Goal: Task Accomplishment & Management: Use online tool/utility

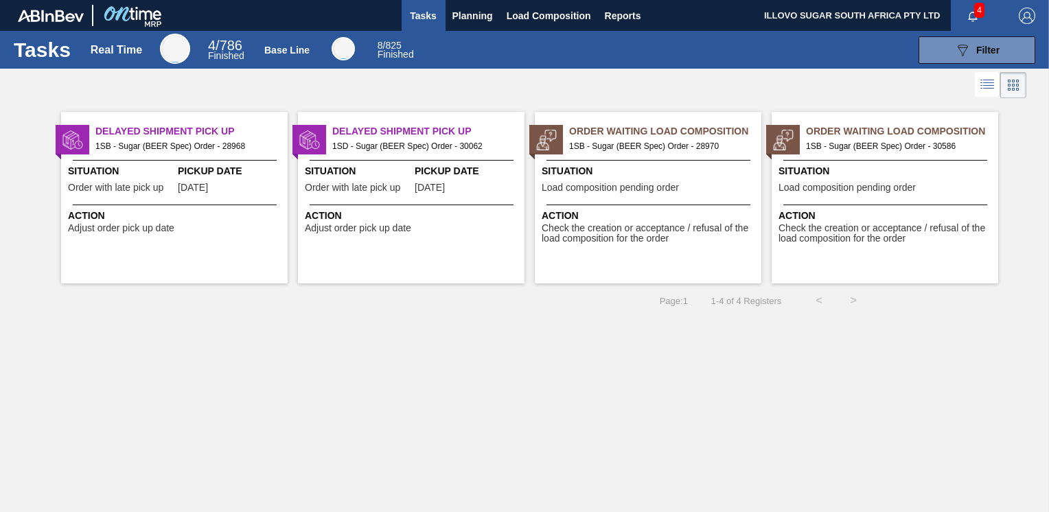
click at [887, 141] on span "1SB - Sugar (BEER Spec) Order - 30586" at bounding box center [896, 146] width 181 height 15
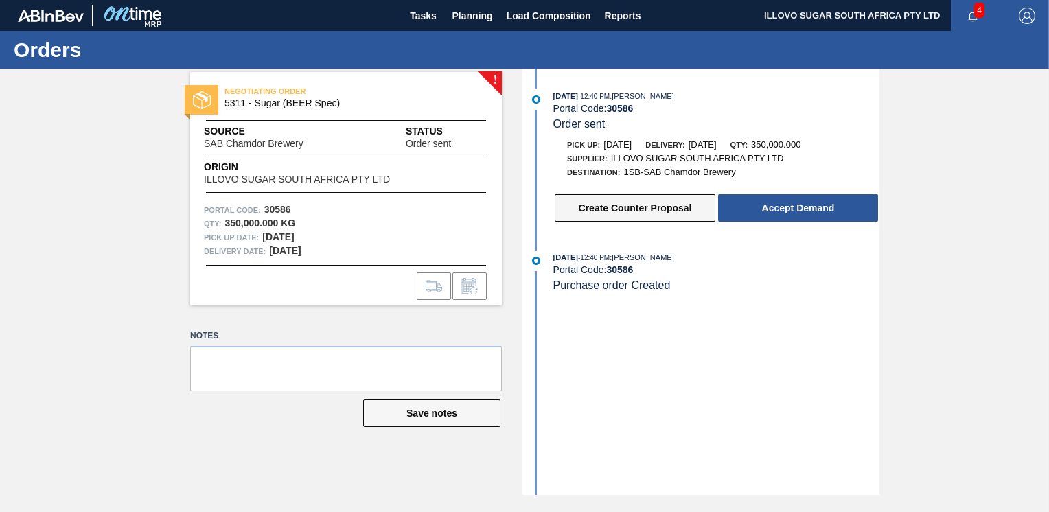
click at [635, 212] on button "Create Counter Proposal" at bounding box center [635, 207] width 161 height 27
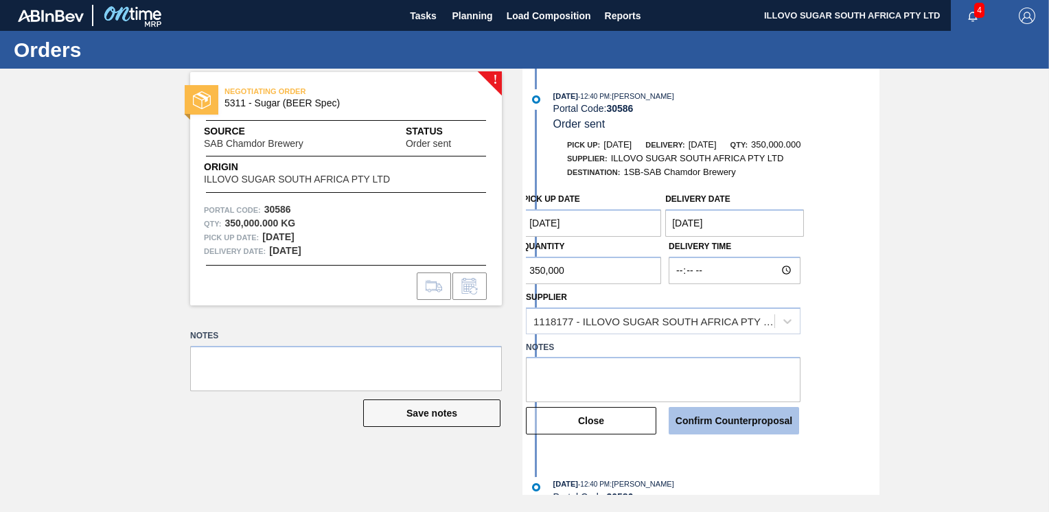
click at [729, 423] on button "Confirm Counterproposal" at bounding box center [734, 420] width 130 height 27
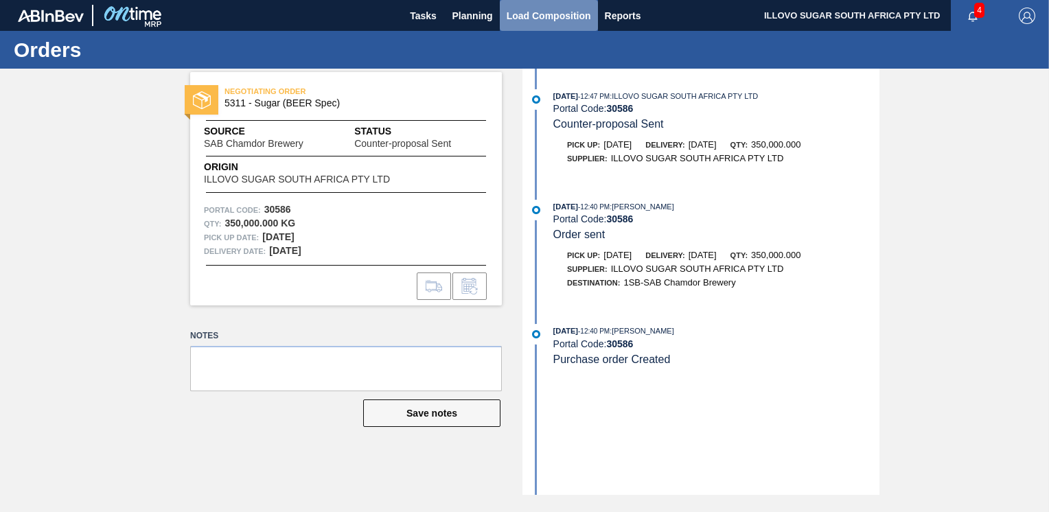
click at [524, 17] on span "Load Composition" at bounding box center [549, 16] width 84 height 16
click at [531, 21] on span "Load Composition" at bounding box center [549, 16] width 84 height 16
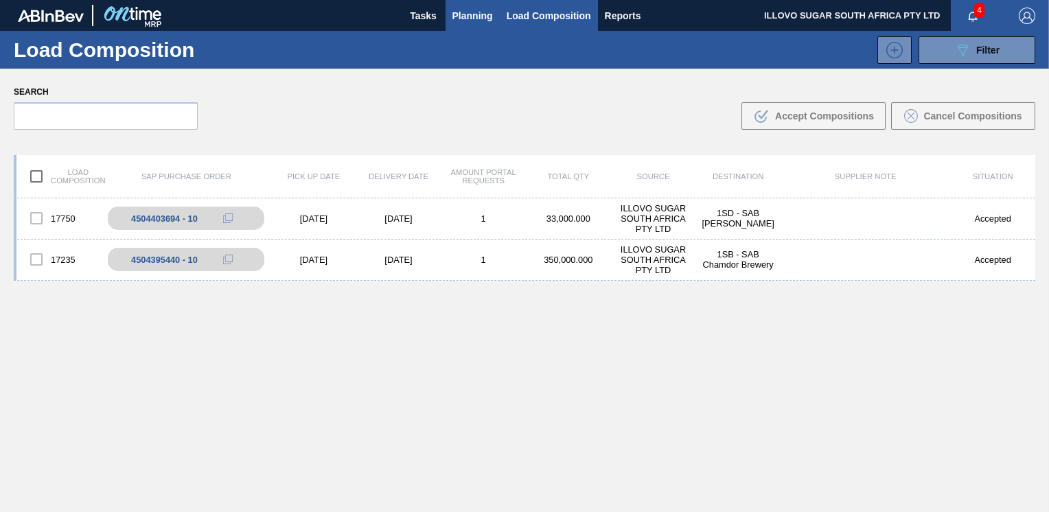
click at [476, 15] on span "Planning" at bounding box center [473, 16] width 41 height 16
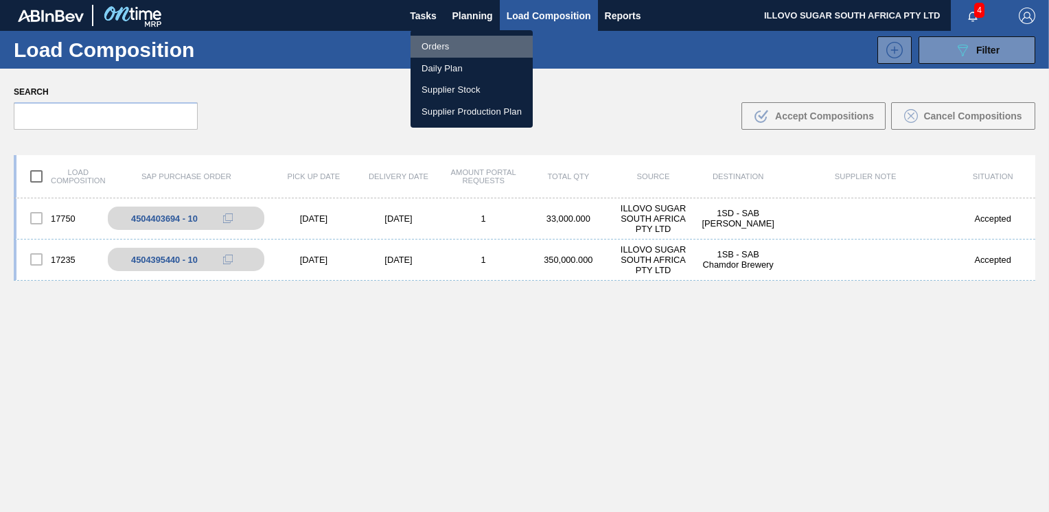
click at [442, 40] on li "Orders" at bounding box center [472, 47] width 122 height 22
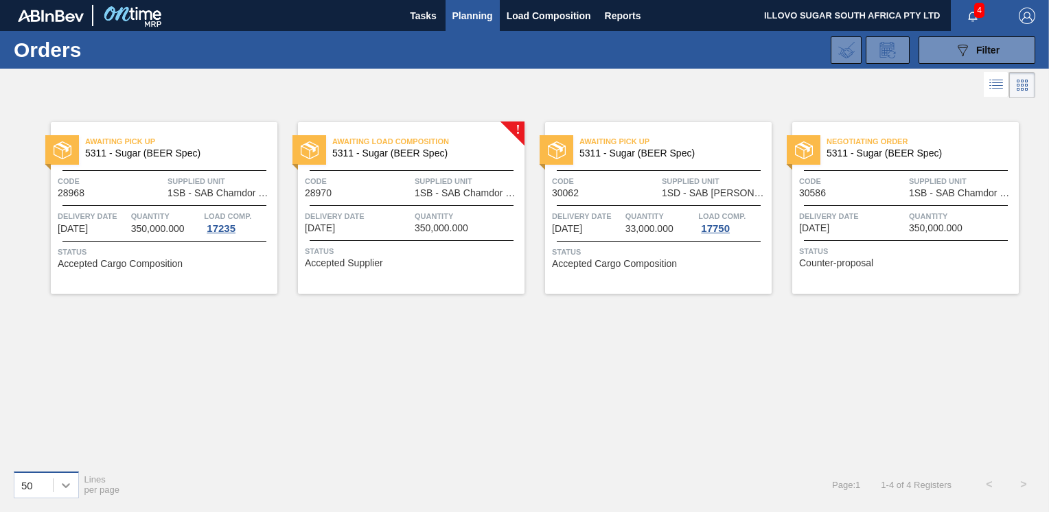
click at [66, 490] on icon at bounding box center [66, 486] width 14 height 14
click at [527, 11] on span "Load Composition" at bounding box center [549, 16] width 84 height 16
